Goal: Transaction & Acquisition: Purchase product/service

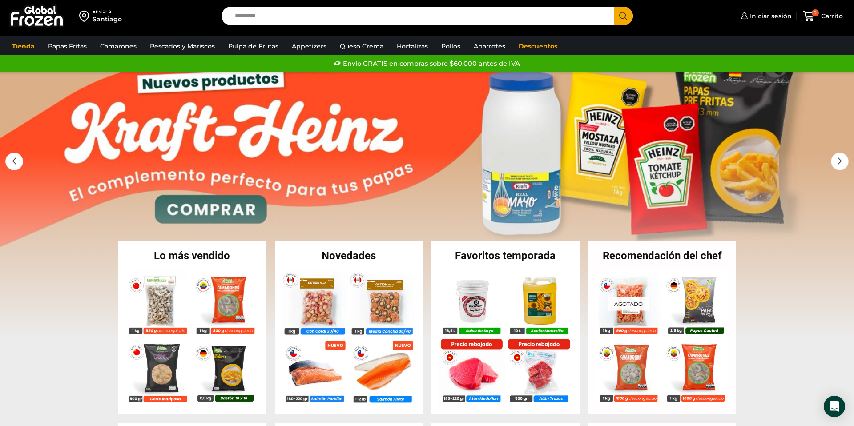
click at [536, 151] on link "1 / 2" at bounding box center [427, 206] width 854 height 267
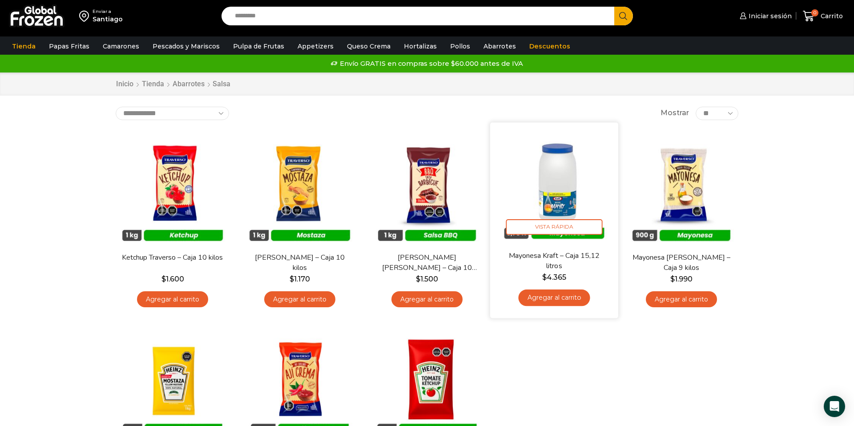
click at [561, 301] on link "Agregar al carrito" at bounding box center [554, 298] width 72 height 16
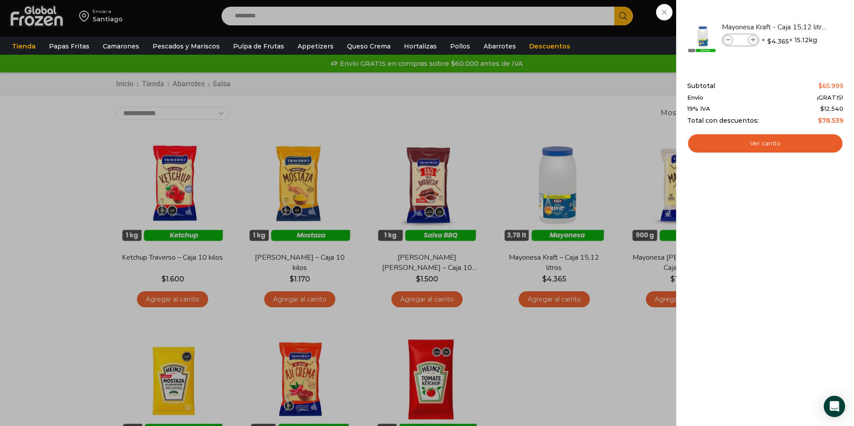
drag, startPoint x: 727, startPoint y: 39, endPoint x: 725, endPoint y: 69, distance: 30.4
click at [727, 39] on icon at bounding box center [728, 40] width 5 height 5
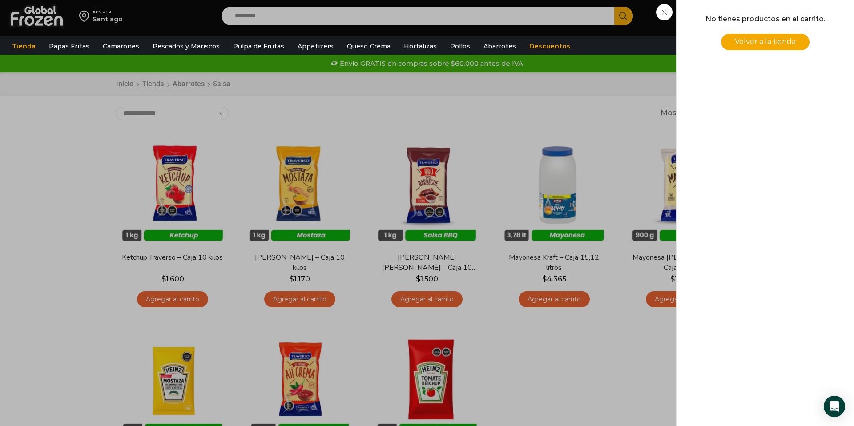
click at [801, 27] on div "0 Carrito 0 0 Shopping Cart No tienes productos en el carrito. Volver a la tien…" at bounding box center [823, 16] width 44 height 21
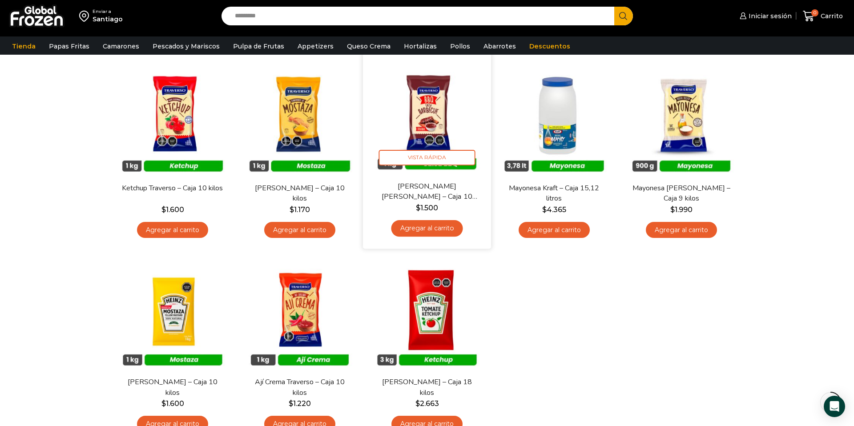
scroll to position [72, 0]
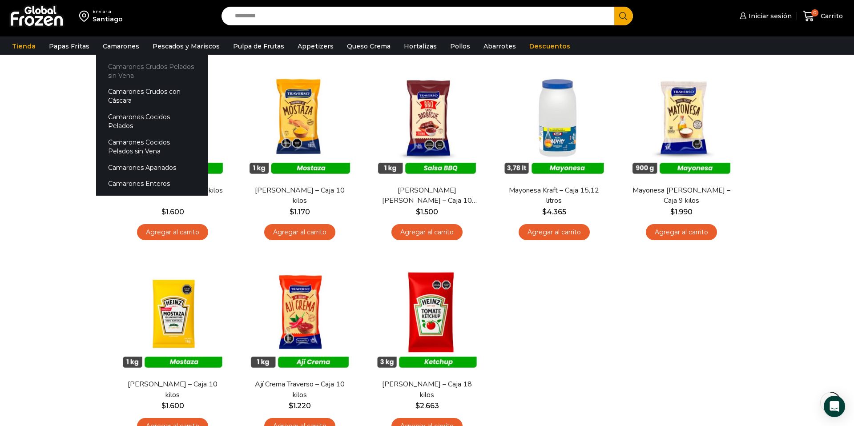
click at [141, 67] on link "Camarones Crudos Pelados sin Vena" at bounding box center [152, 70] width 112 height 25
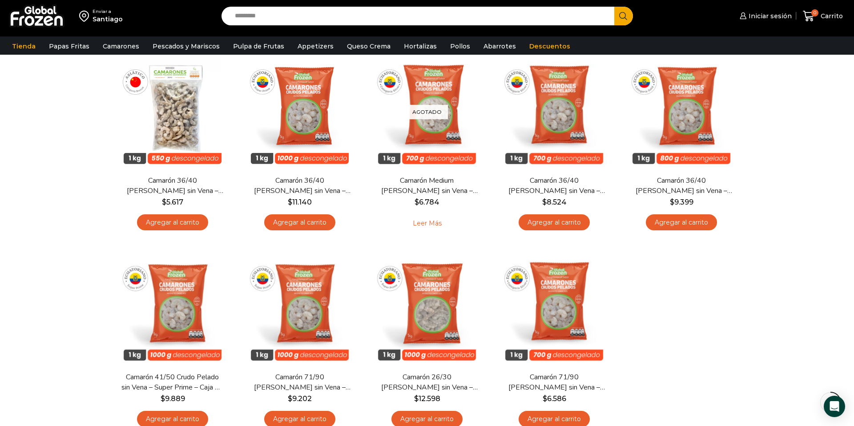
scroll to position [81, 0]
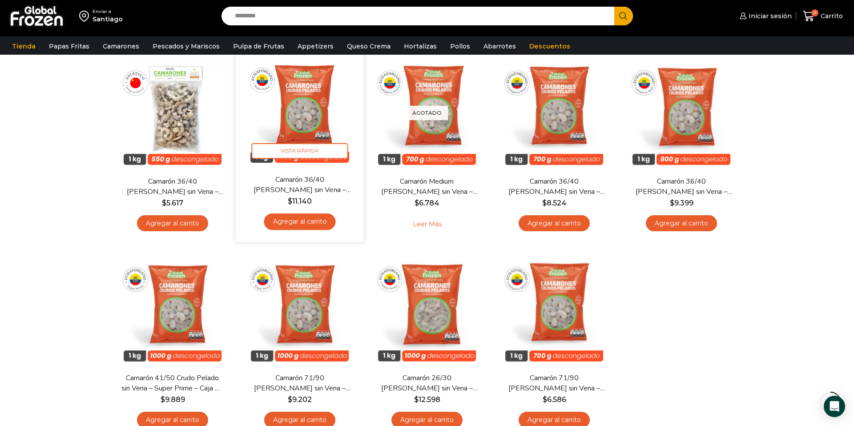
click at [301, 223] on link "Agregar al carrito" at bounding box center [300, 222] width 72 height 16
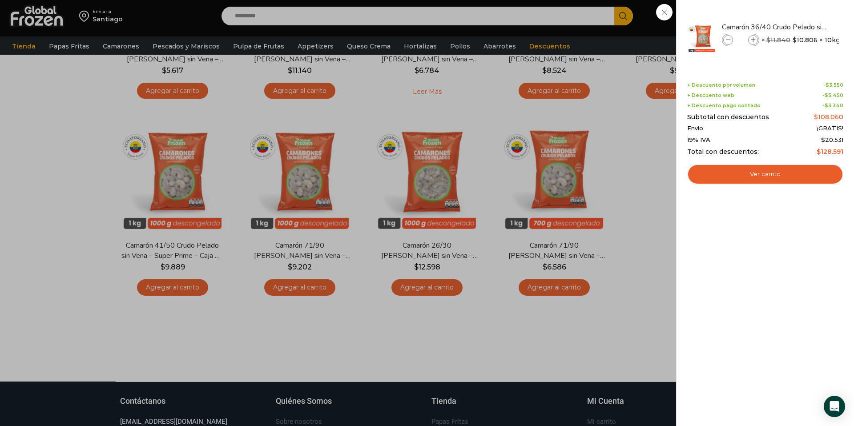
scroll to position [214, 0]
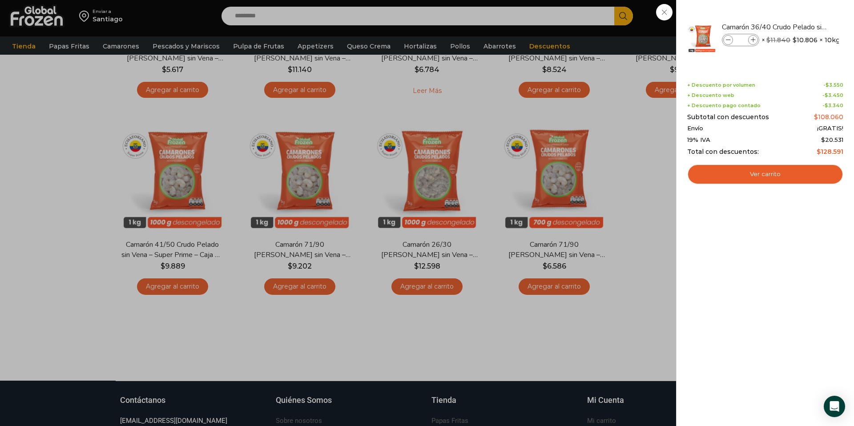
click at [801, 27] on div "1 Carrito 1 1 Shopping Cart *" at bounding box center [823, 16] width 44 height 21
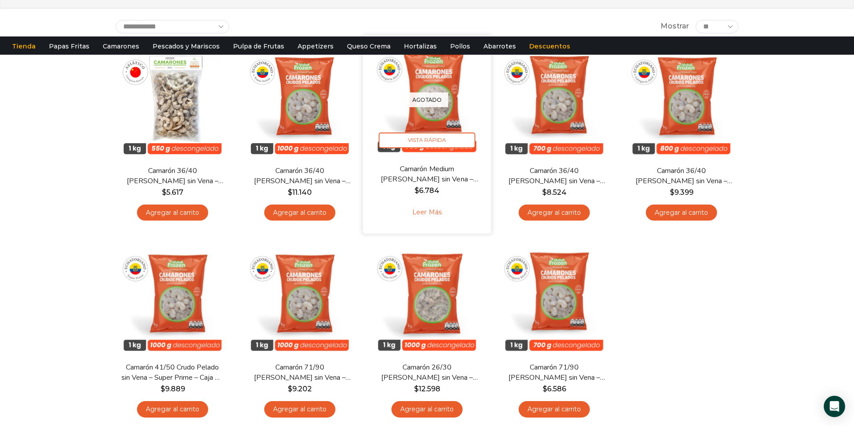
scroll to position [0, 0]
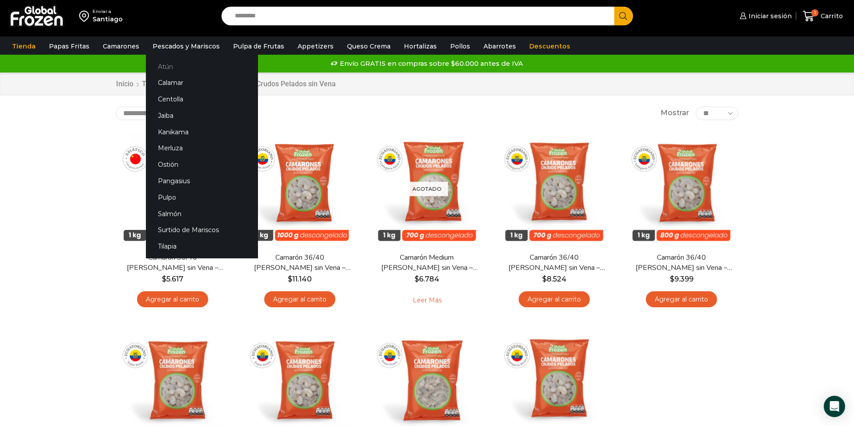
click at [161, 64] on link "Atún" at bounding box center [202, 66] width 112 height 16
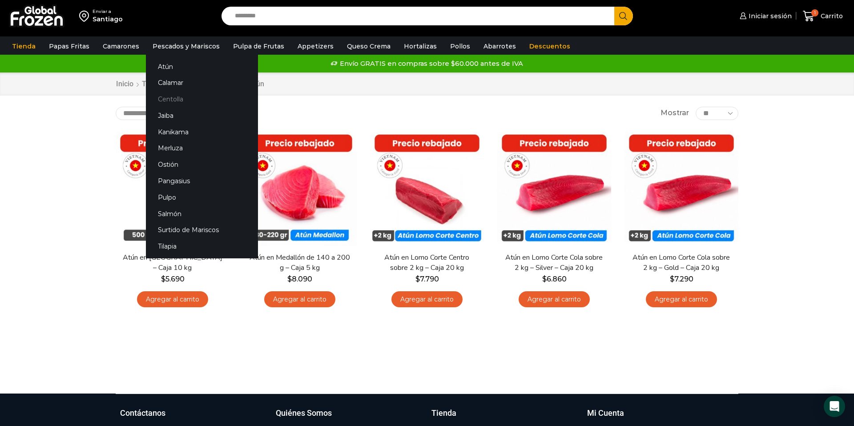
drag, startPoint x: 173, startPoint y: 101, endPoint x: 228, endPoint y: 104, distance: 54.8
click at [174, 101] on link "Centolla" at bounding box center [202, 99] width 112 height 16
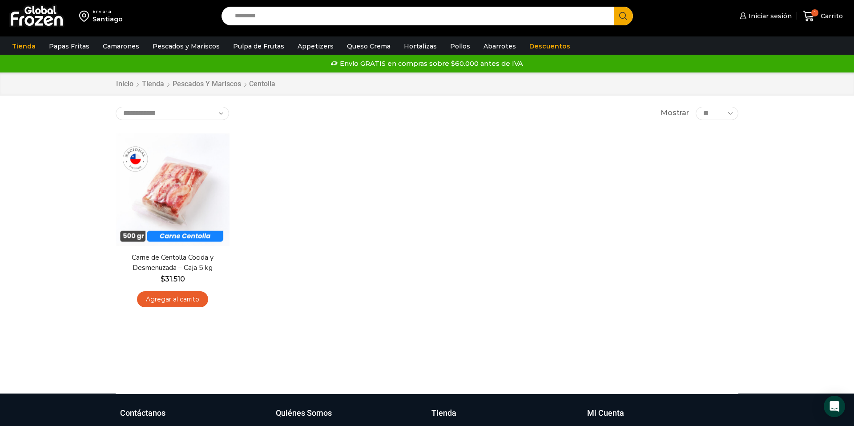
drag, startPoint x: 186, startPoint y: 298, endPoint x: 475, endPoint y: 220, distance: 299.0
click at [186, 298] on link "Agregar al carrito" at bounding box center [172, 299] width 71 height 16
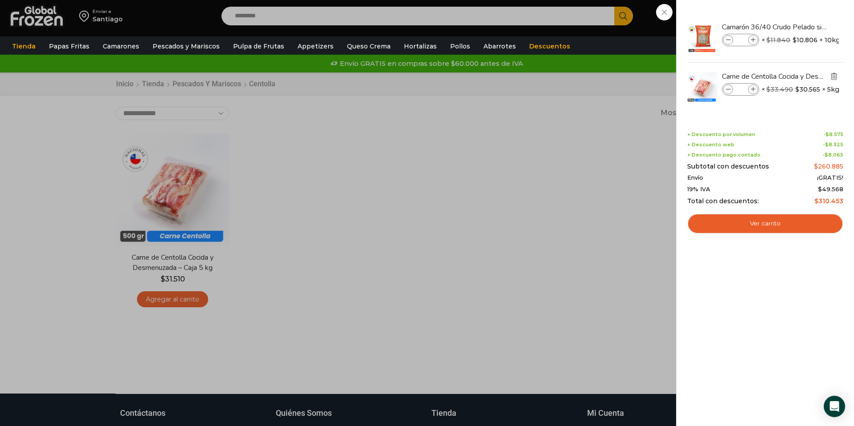
click at [837, 76] on img "Eliminar Carne de Centolla Cocida y Desmenuzada - Caja 5 kg del carrito" at bounding box center [834, 76] width 8 height 8
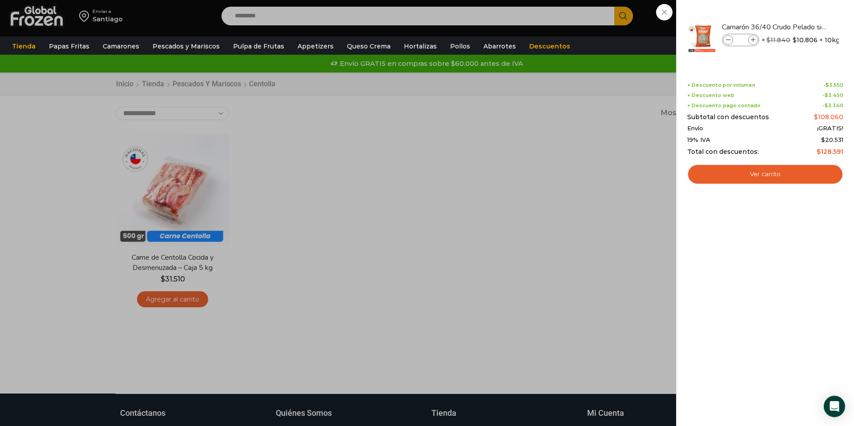
click at [801, 27] on div "1 Carrito 1 1 Shopping Cart *" at bounding box center [823, 16] width 44 height 21
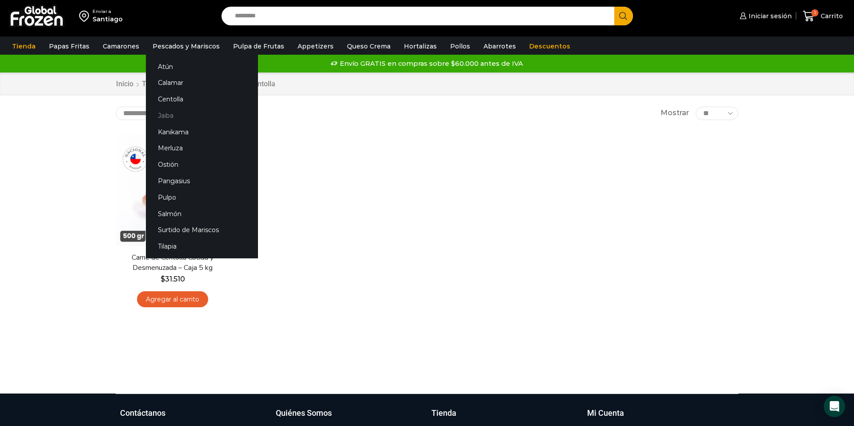
click at [165, 117] on link "Jaiba" at bounding box center [202, 115] width 112 height 16
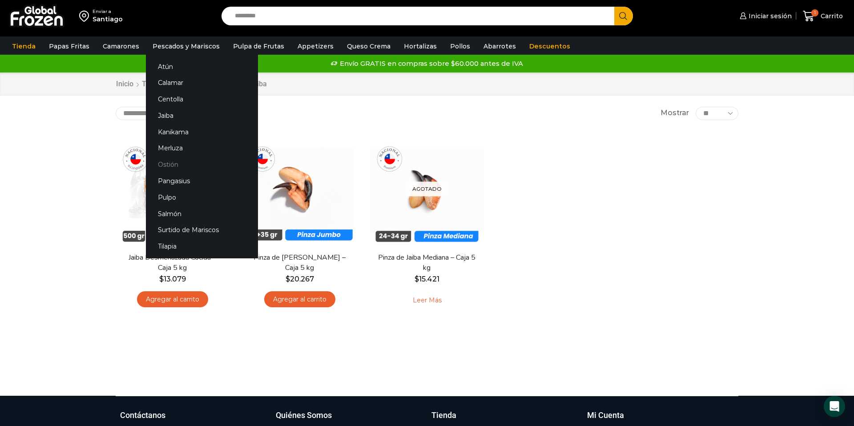
click at [169, 165] on link "Ostión" at bounding box center [202, 165] width 112 height 16
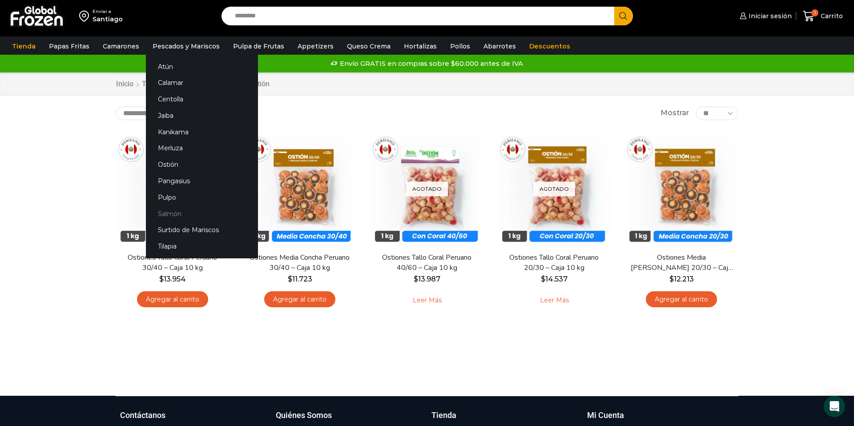
click at [167, 216] on link "Salmón" at bounding box center [202, 214] width 112 height 16
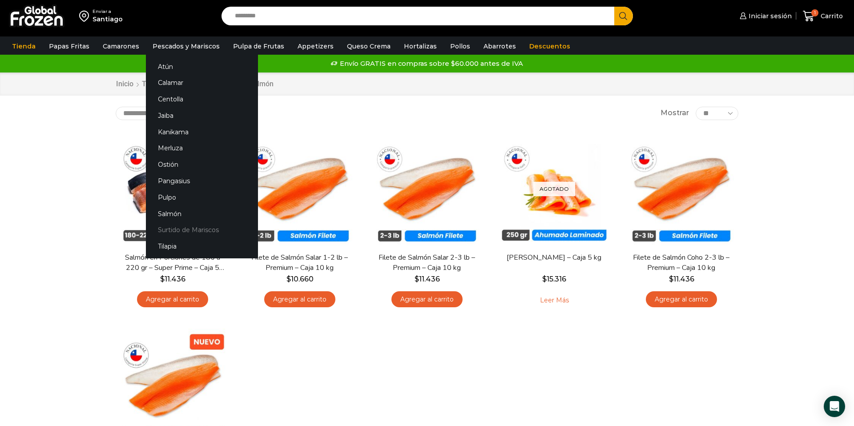
click at [187, 232] on link "Surtido de Mariscos" at bounding box center [202, 230] width 112 height 16
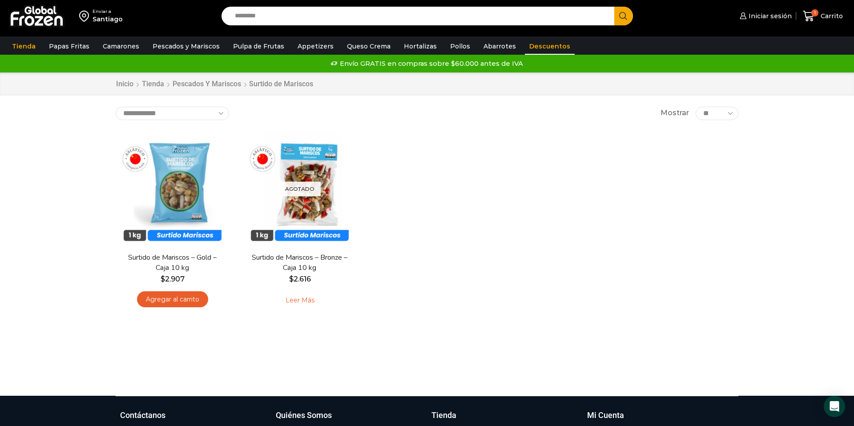
click at [535, 46] on link "Descuentos" at bounding box center [550, 46] width 50 height 17
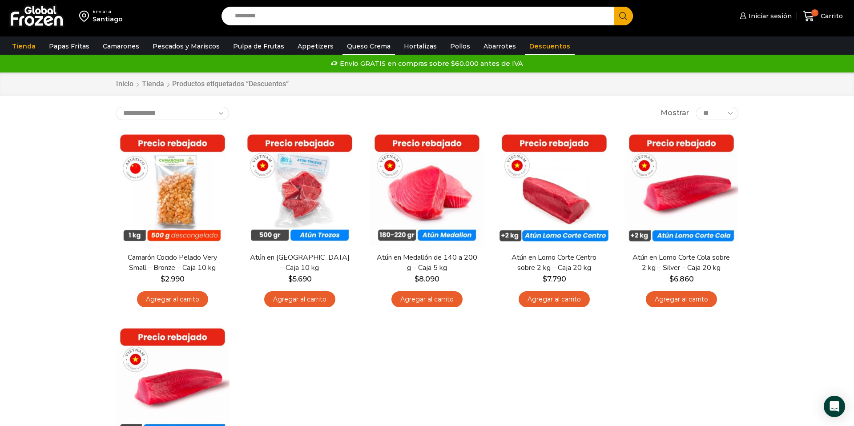
click at [355, 45] on link "Queso Crema" at bounding box center [369, 46] width 52 height 17
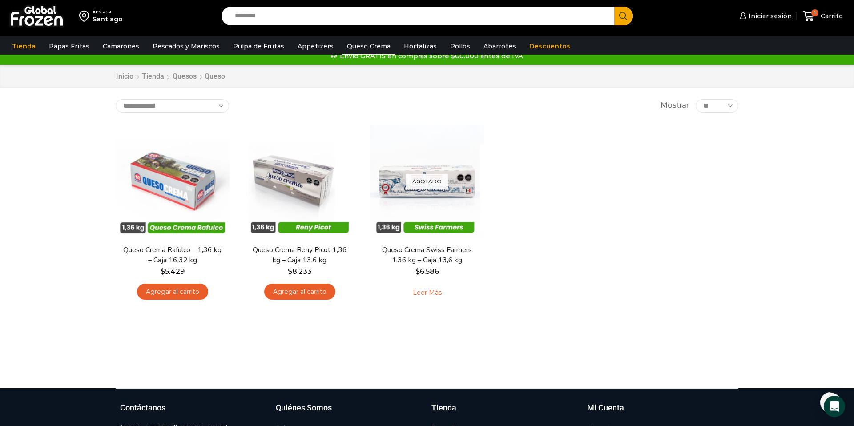
scroll to position [17, 0]
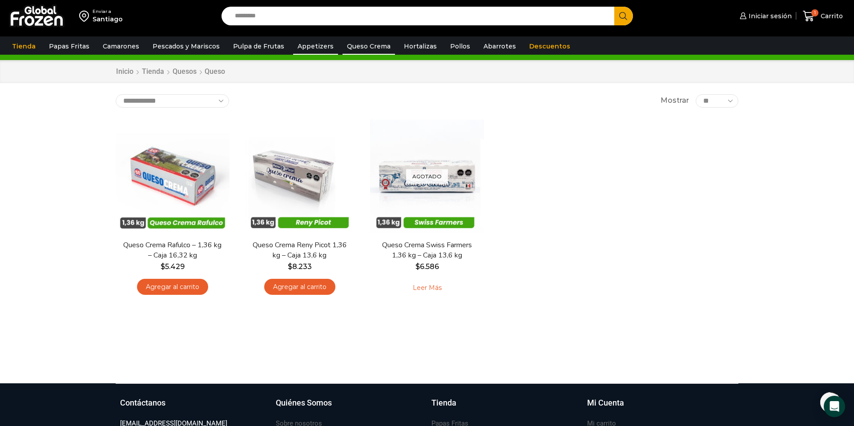
click at [318, 47] on link "Appetizers" at bounding box center [315, 46] width 45 height 17
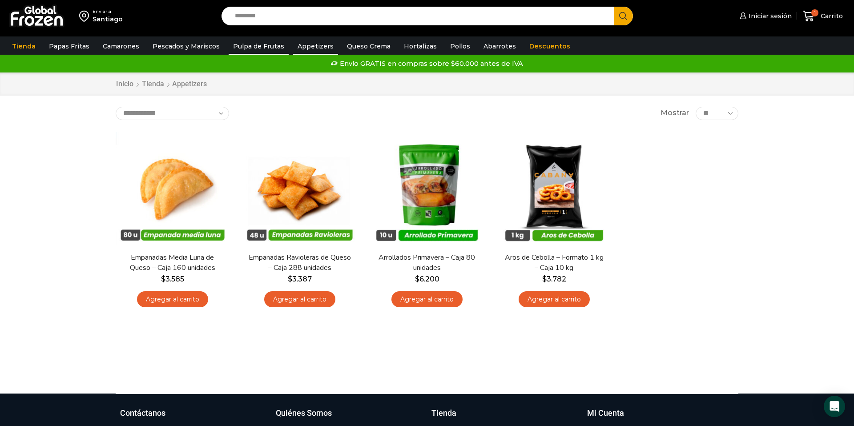
click at [244, 45] on link "Pulpa de Frutas" at bounding box center [259, 46] width 60 height 17
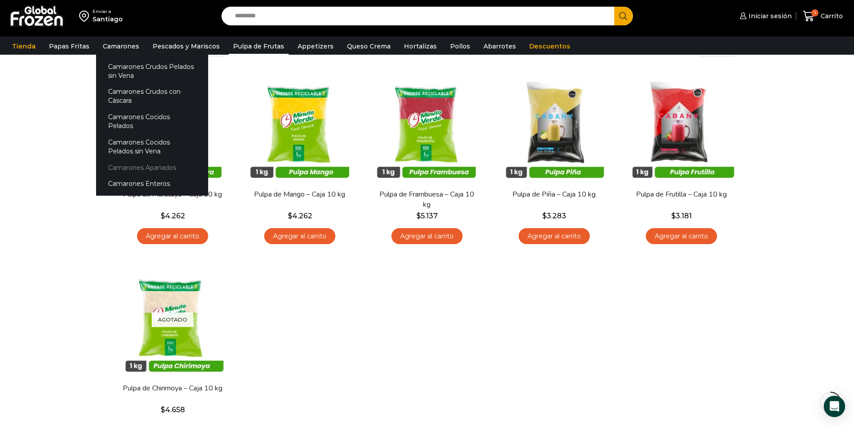
scroll to position [76, 0]
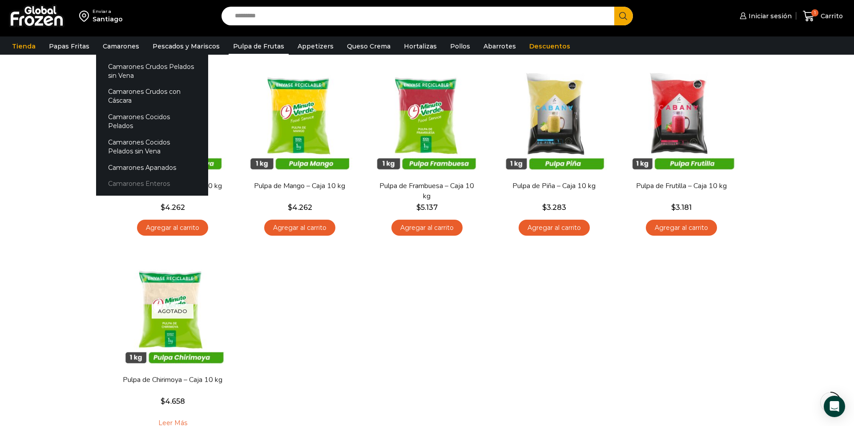
drag, startPoint x: 144, startPoint y: 174, endPoint x: 173, endPoint y: 174, distance: 28.9
click at [144, 176] on link "Camarones Enteros" at bounding box center [152, 184] width 112 height 16
